Goal: Task Accomplishment & Management: Manage account settings

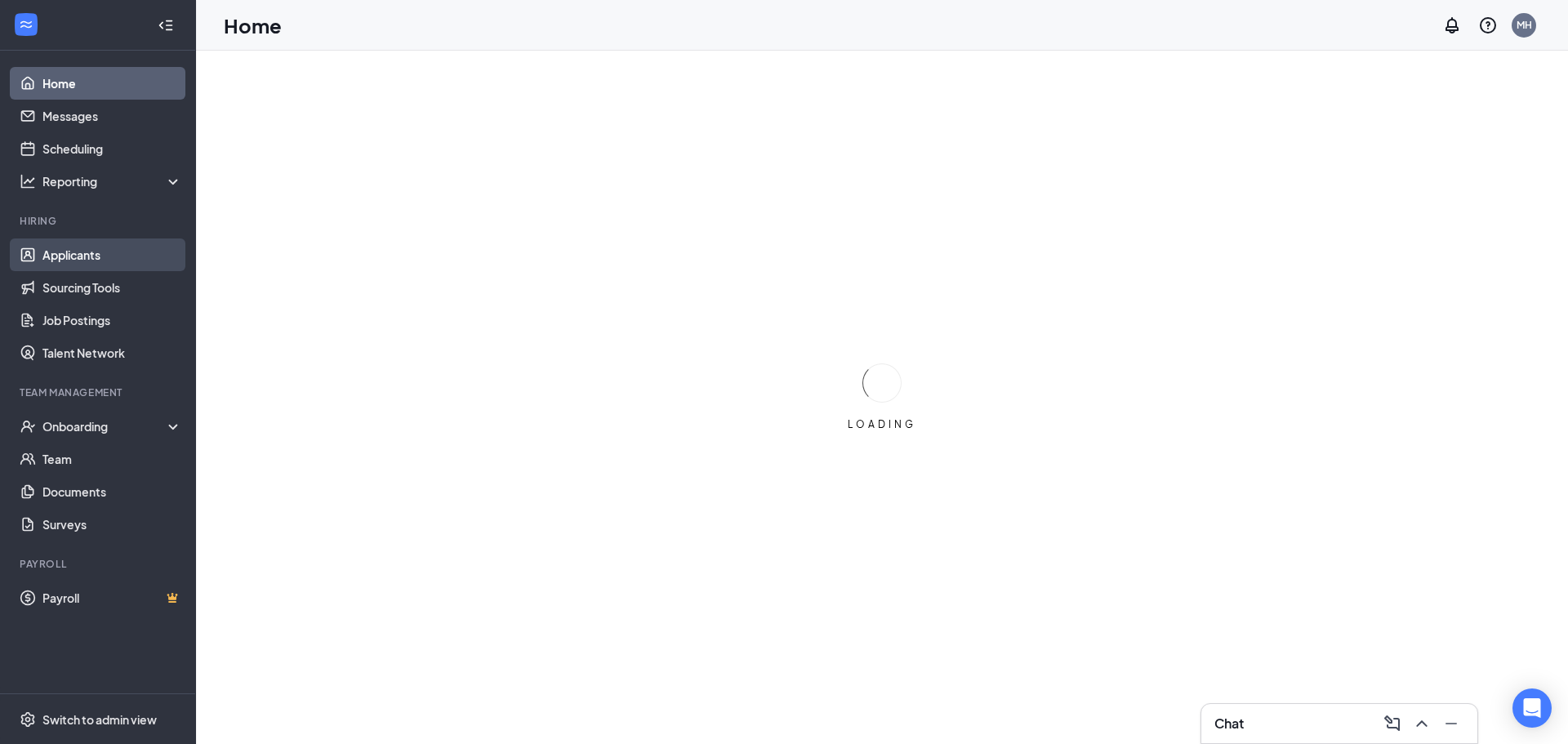
click at [127, 247] on link "Applicants" at bounding box center [112, 254] width 140 height 33
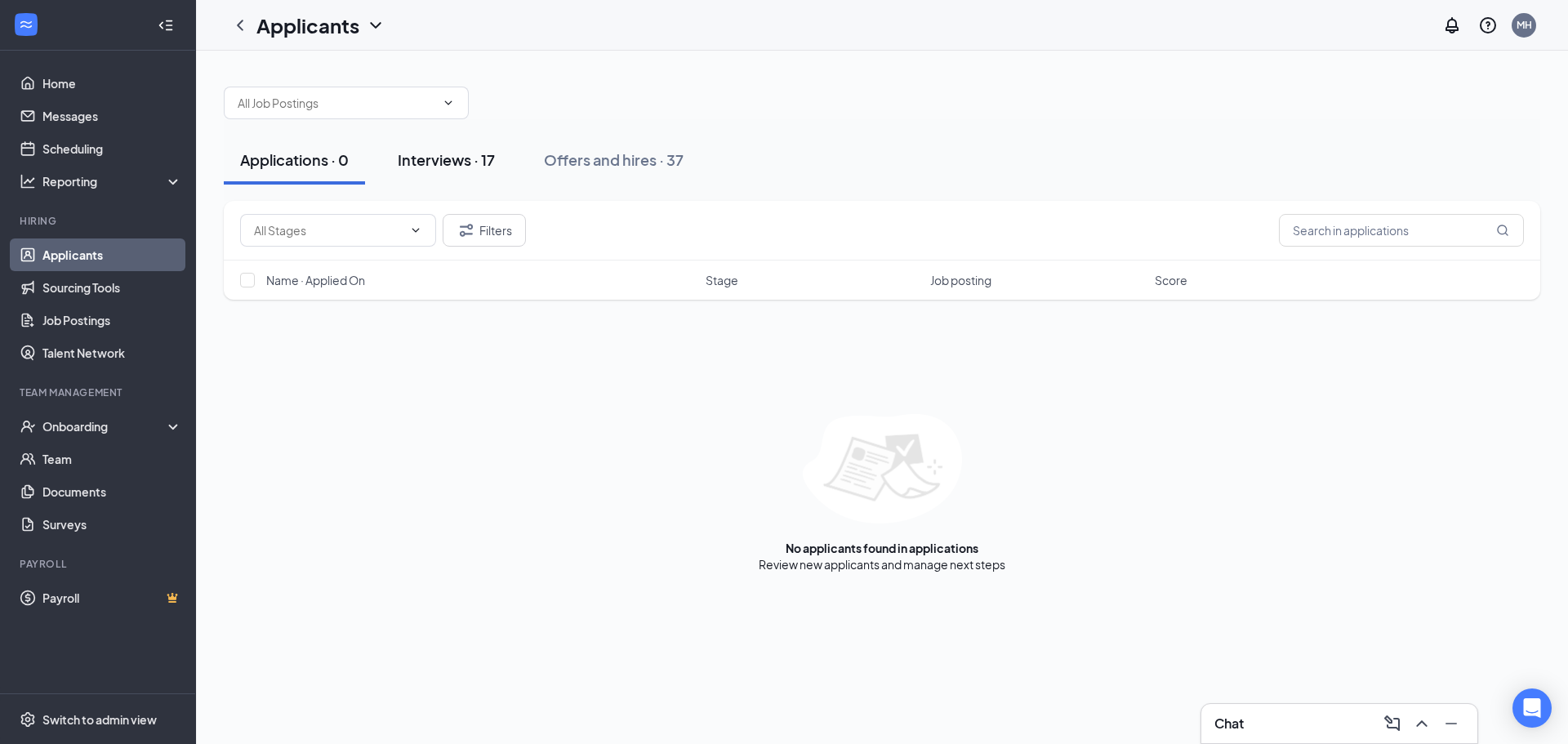
click at [481, 162] on div "Interviews · 17" at bounding box center [446, 159] width 97 height 20
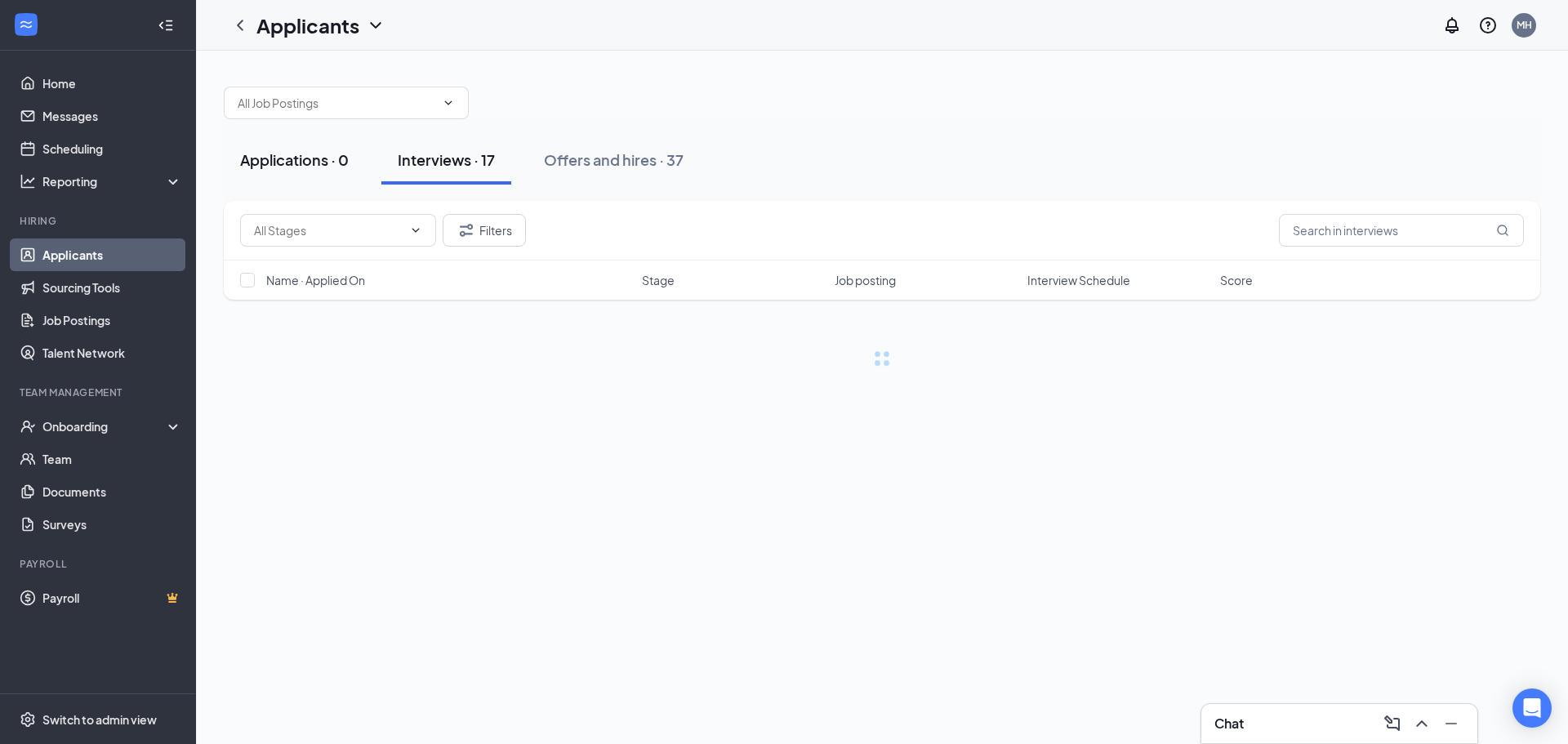
click at [332, 158] on div "Applications · 0" at bounding box center [294, 159] width 108 height 20
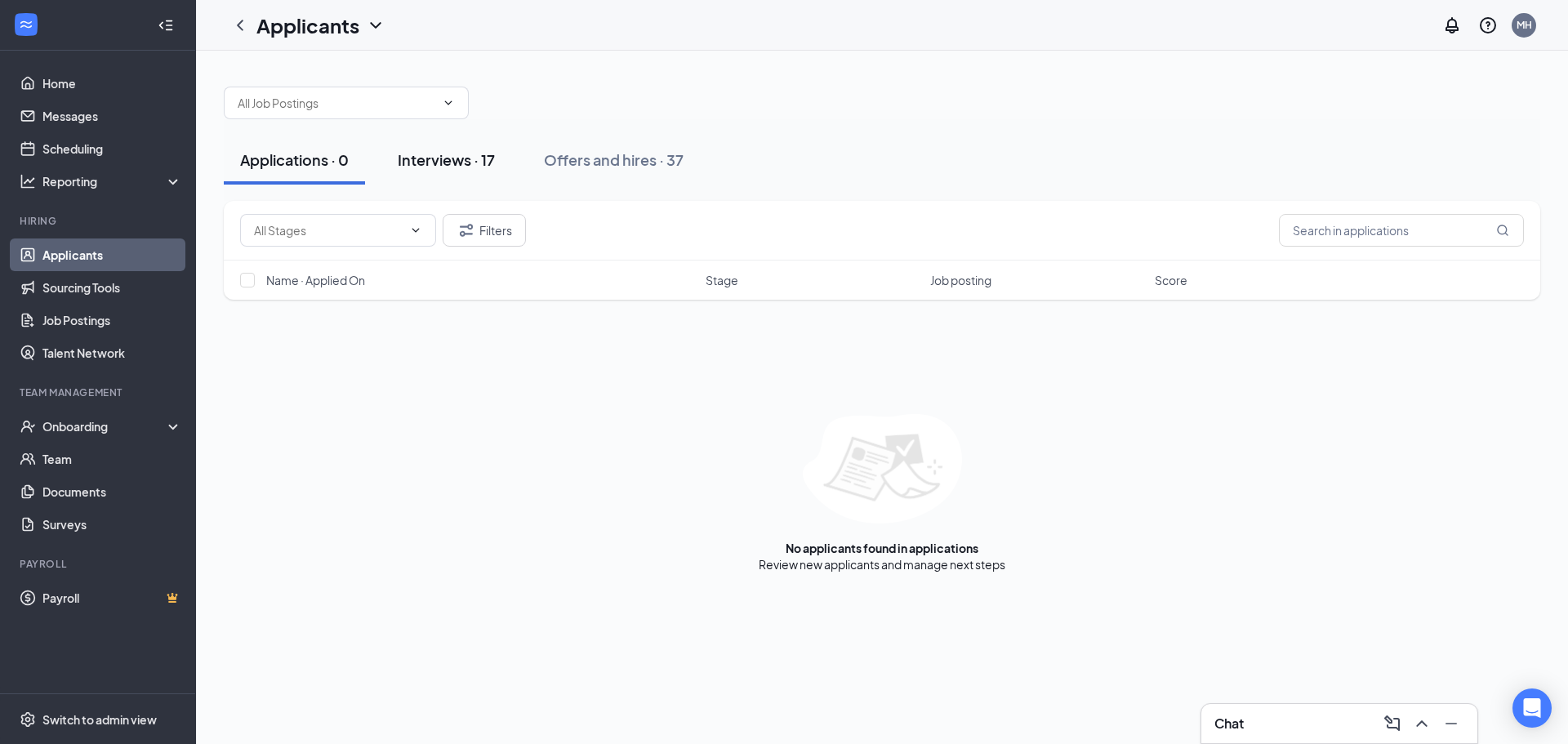
click at [466, 152] on div "Interviews · 17" at bounding box center [446, 159] width 97 height 20
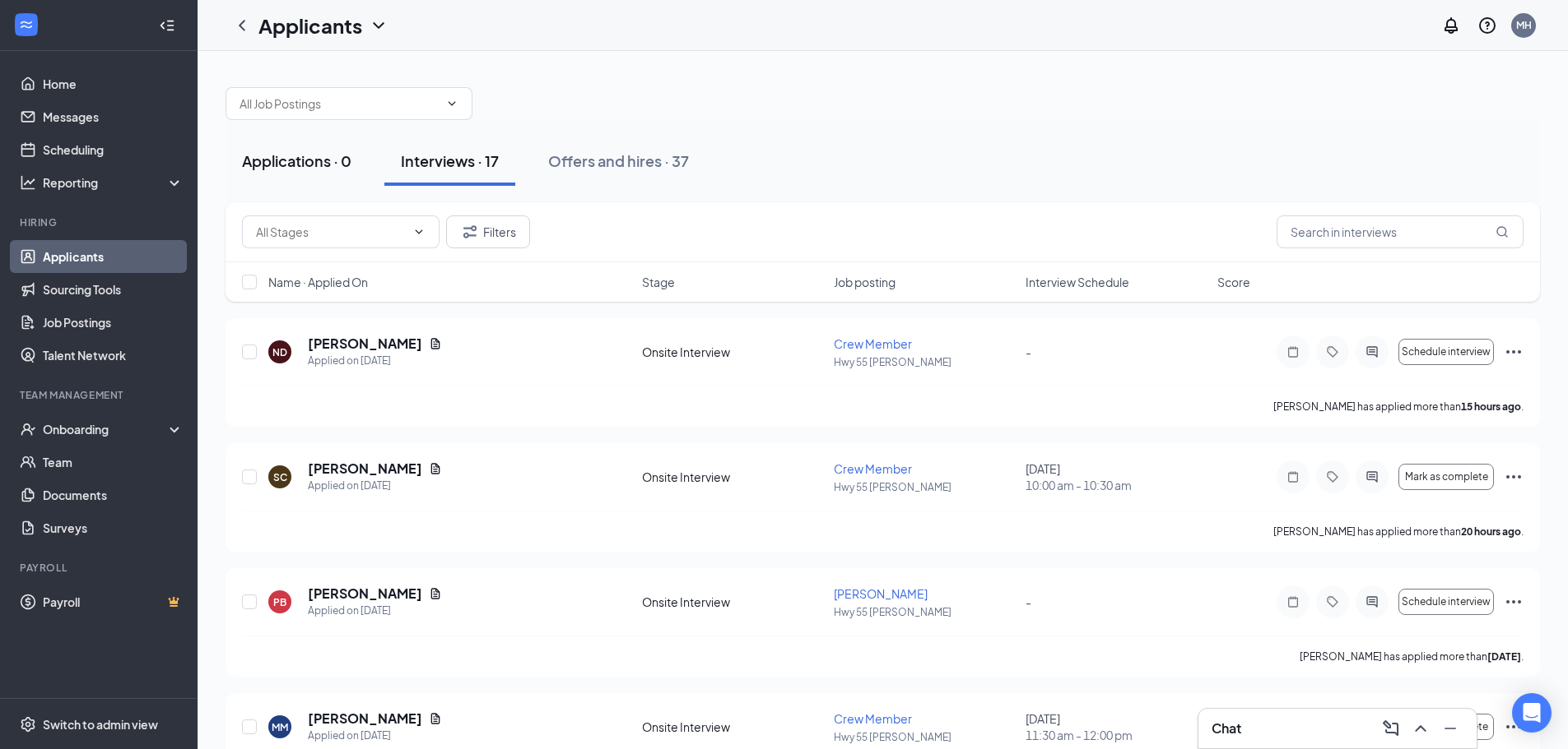
click at [314, 158] on div "Applications · 0" at bounding box center [296, 160] width 109 height 20
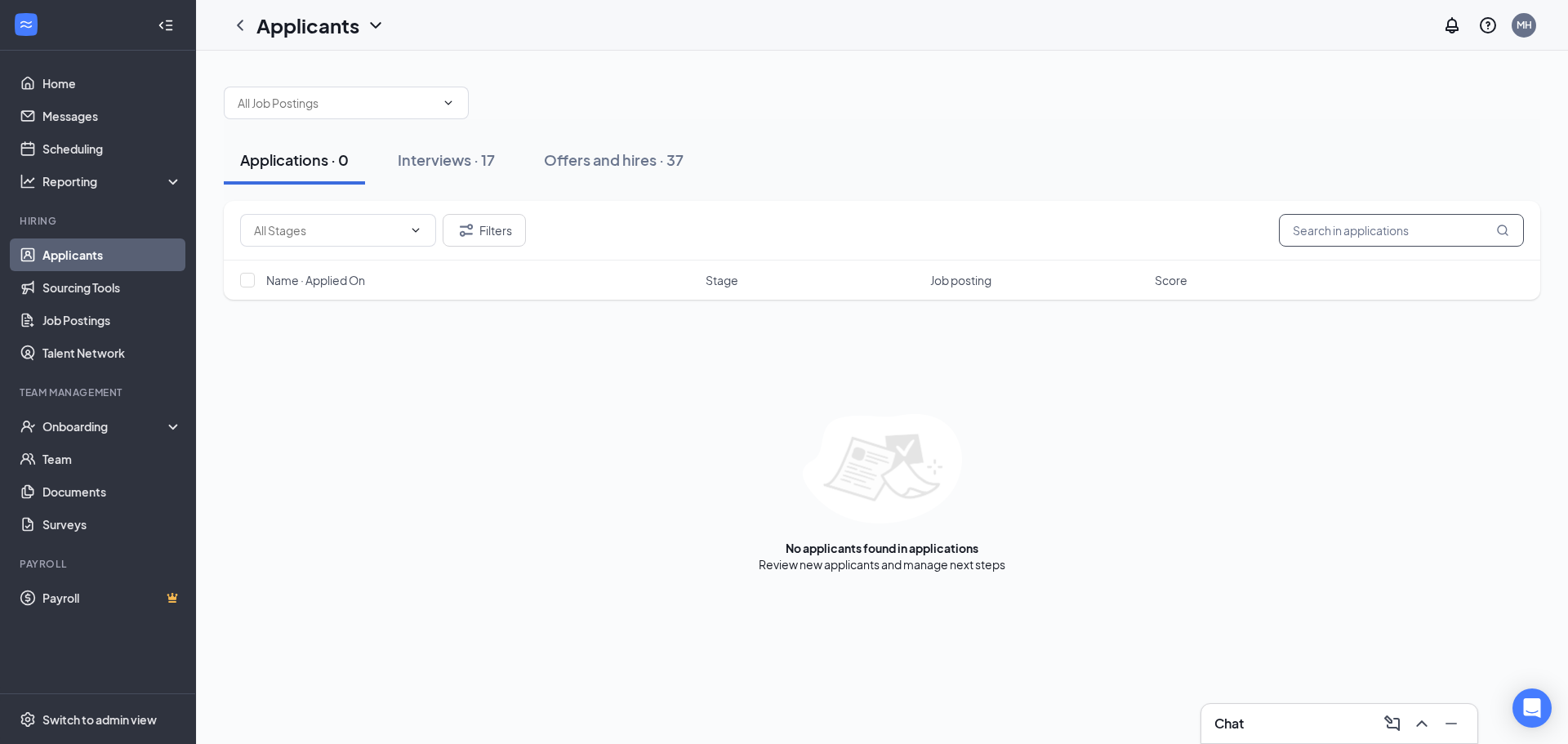
click at [1375, 237] on input "text" at bounding box center [1401, 230] width 245 height 33
type input "olivi"
click at [443, 102] on icon "ChevronDown" at bounding box center [448, 103] width 13 height 13
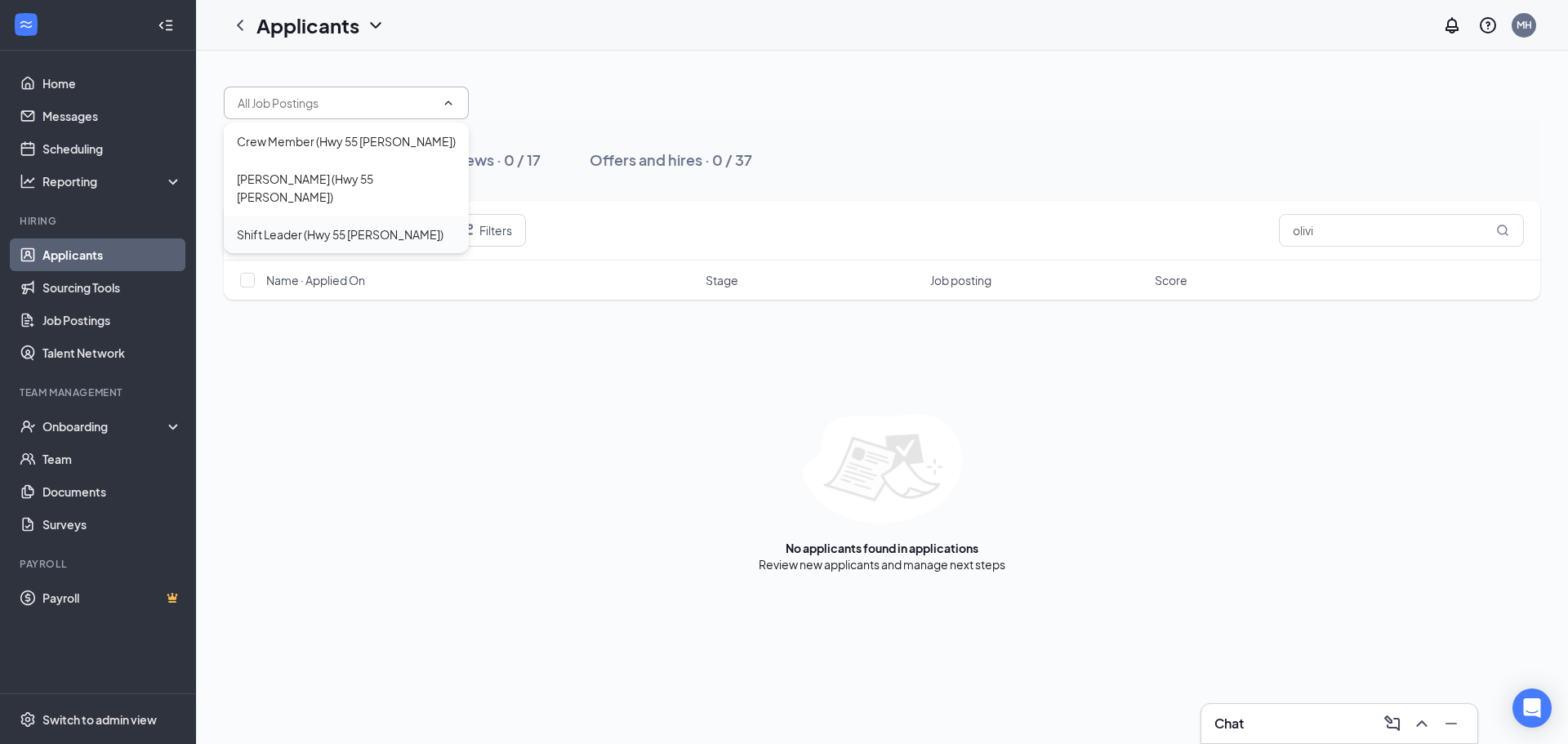
click at [345, 225] on div "Shift Leader (Hwy 55 Cary)" at bounding box center [340, 234] width 207 height 18
type input "Shift Leader (Hwy 55 Cary)"
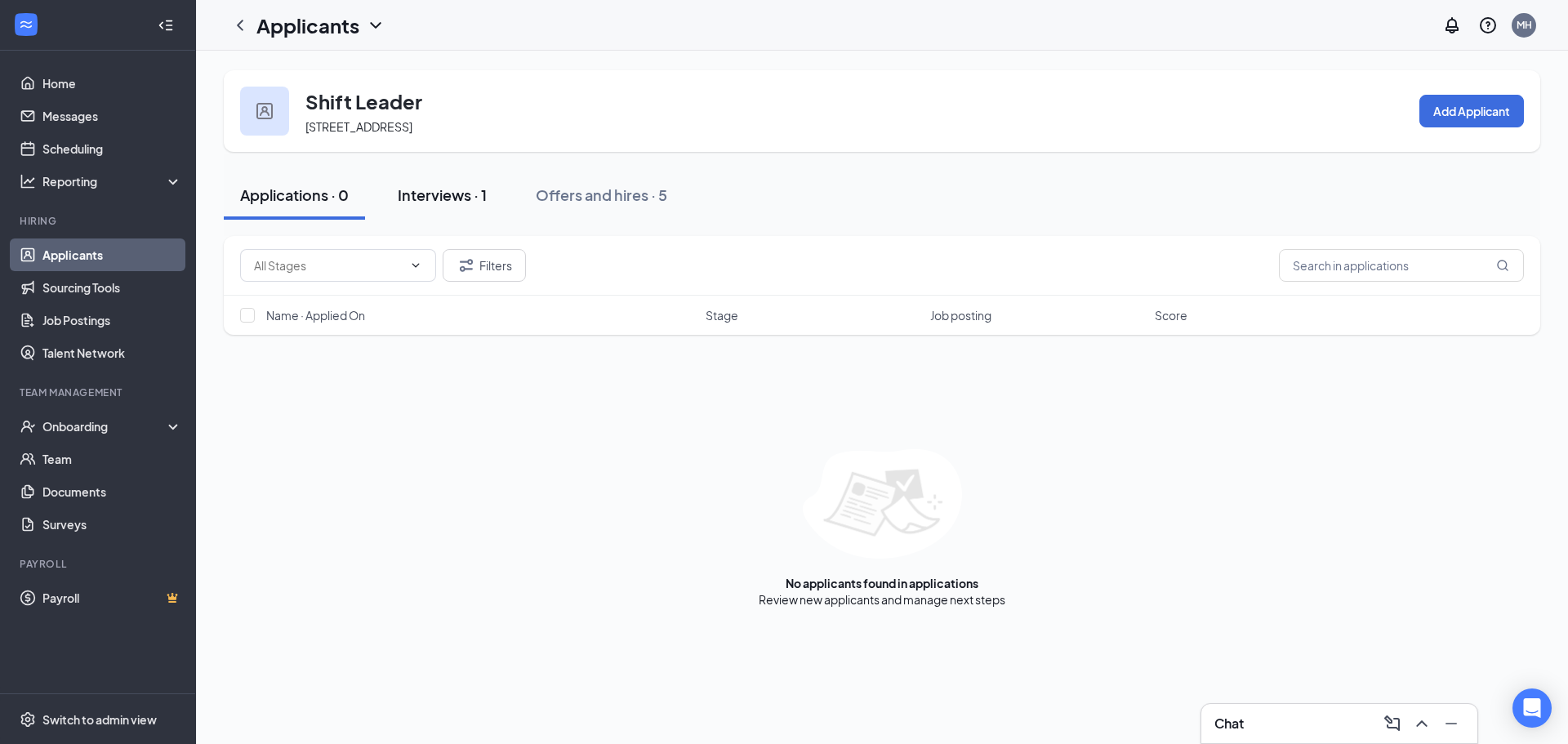
click at [421, 195] on div "Interviews · 1" at bounding box center [442, 195] width 89 height 20
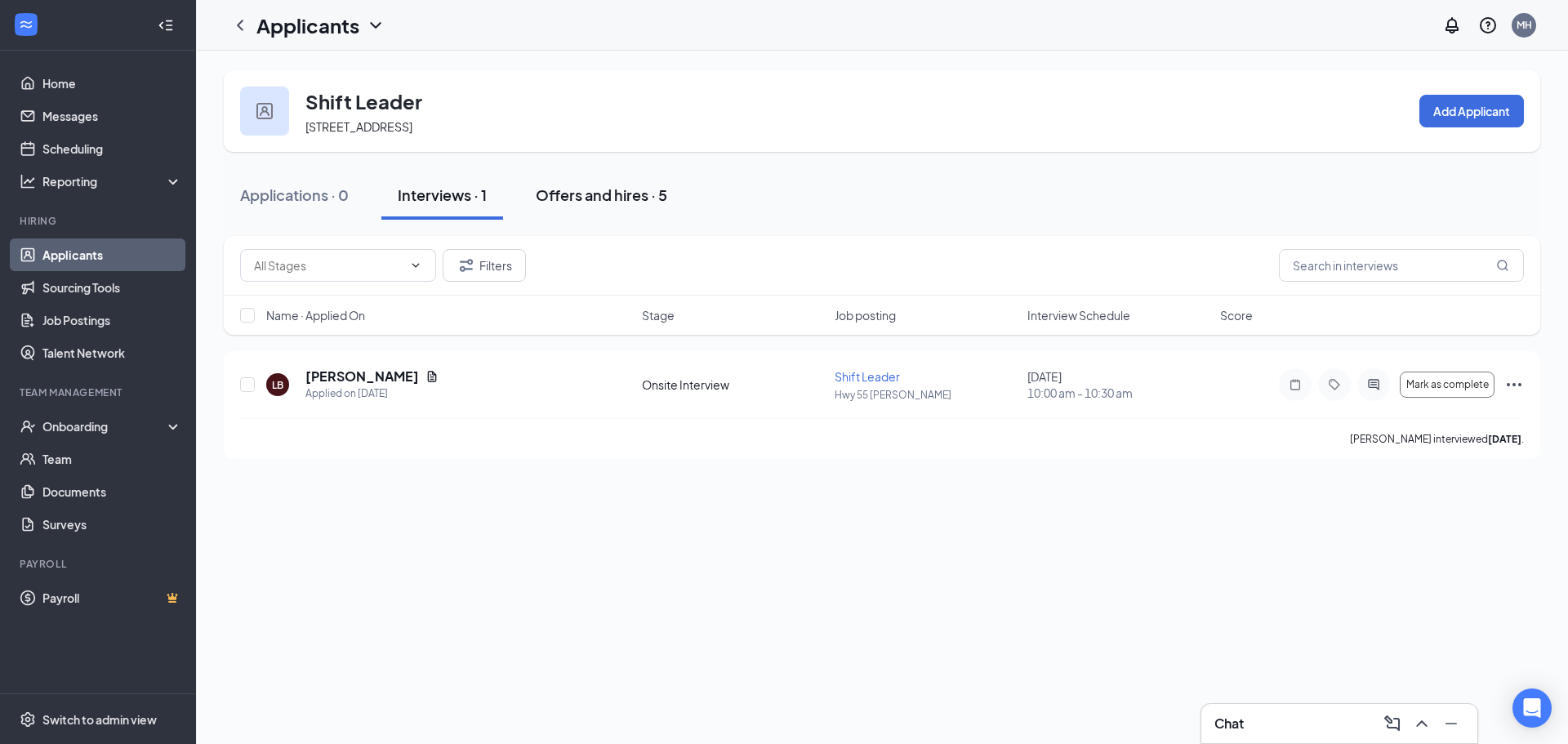
click at [571, 193] on div "Offers and hires · 5" at bounding box center [601, 195] width 131 height 20
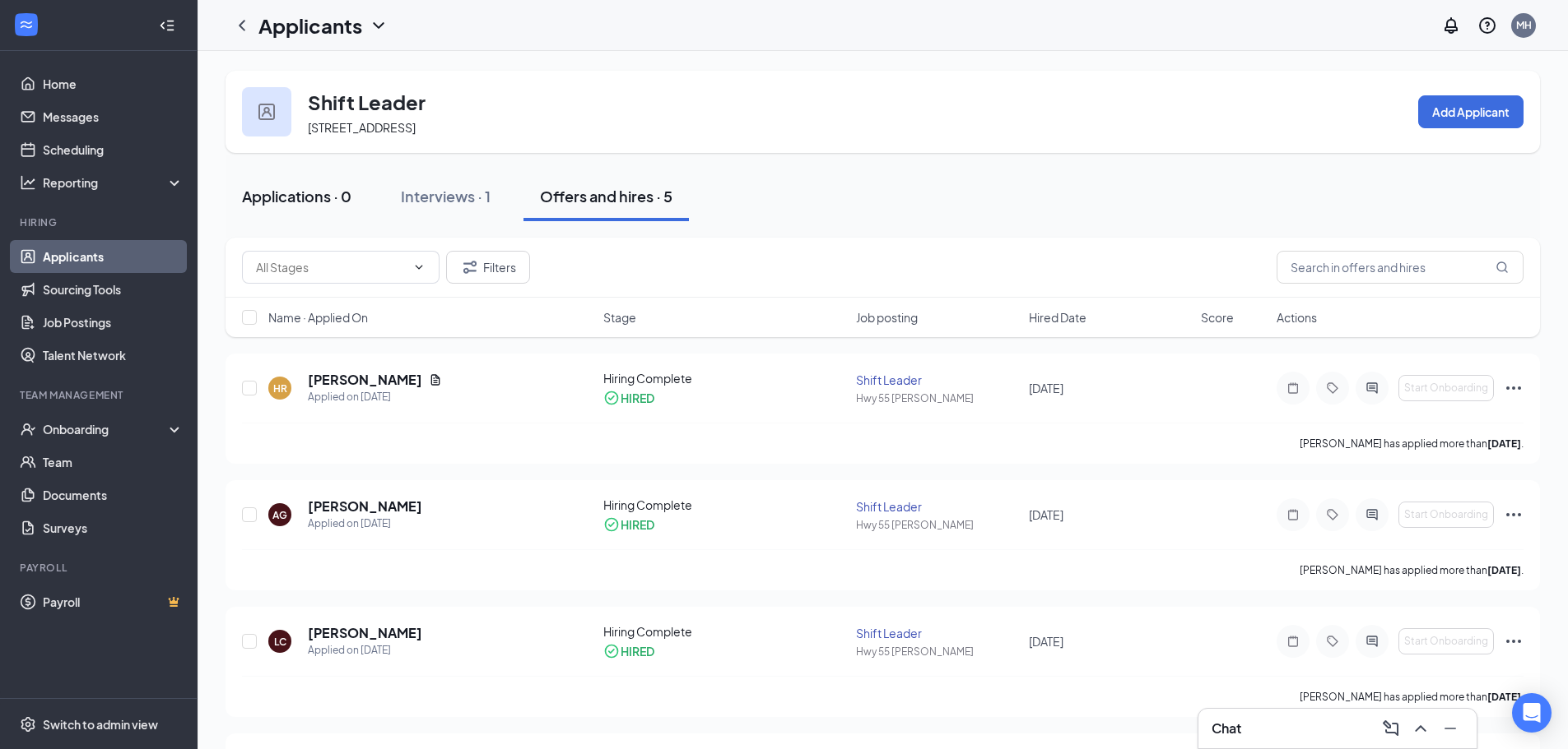
click at [319, 191] on div "Applications · 0" at bounding box center [296, 196] width 109 height 20
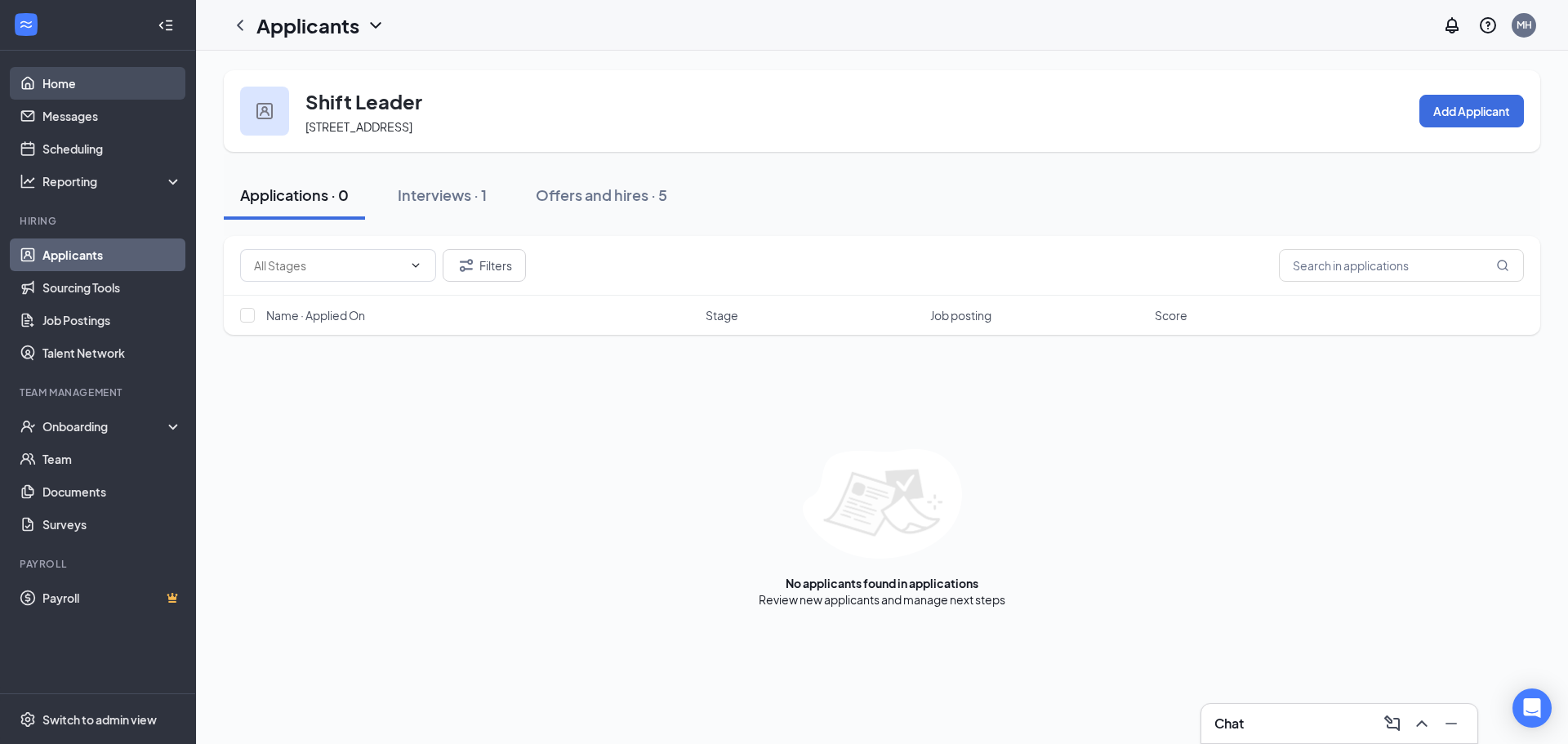
click at [92, 84] on link "Home" at bounding box center [112, 83] width 140 height 33
